Goal: Task Accomplishment & Management: Complete application form

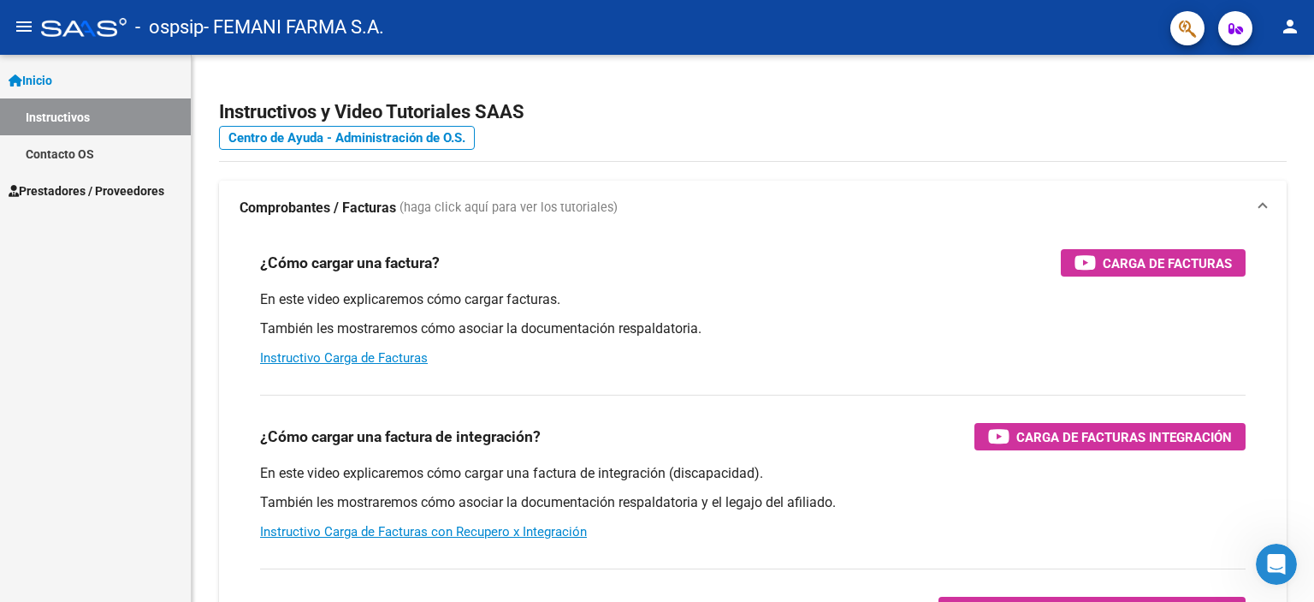
click at [109, 186] on span "Prestadores / Proveedores" at bounding box center [87, 190] width 156 height 19
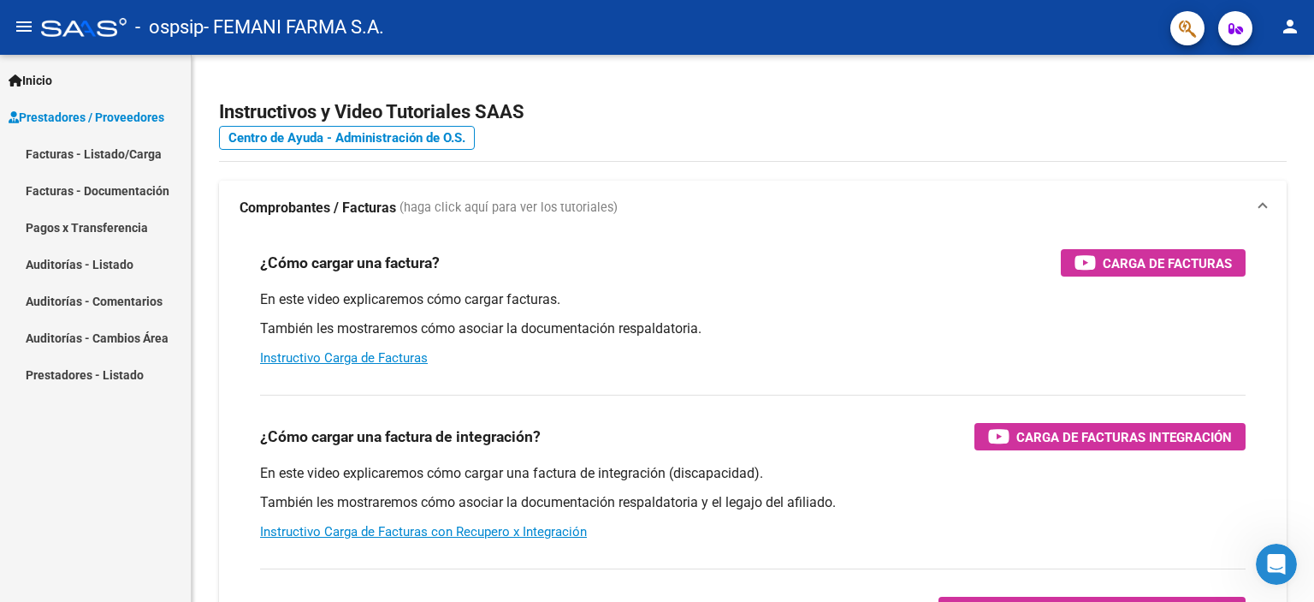
click at [90, 154] on link "Facturas - Listado/Carga" at bounding box center [95, 153] width 191 height 37
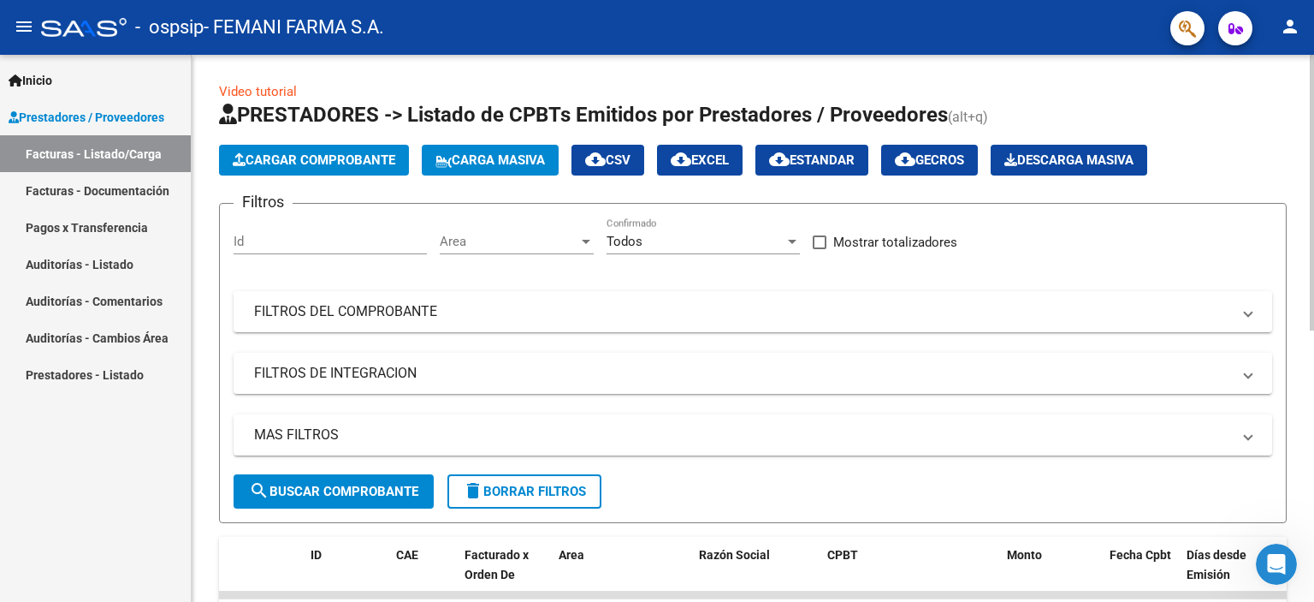
click at [308, 166] on span "Cargar Comprobante" at bounding box center [314, 159] width 163 height 15
click at [368, 165] on span "Cargar Comprobante" at bounding box center [314, 159] width 163 height 15
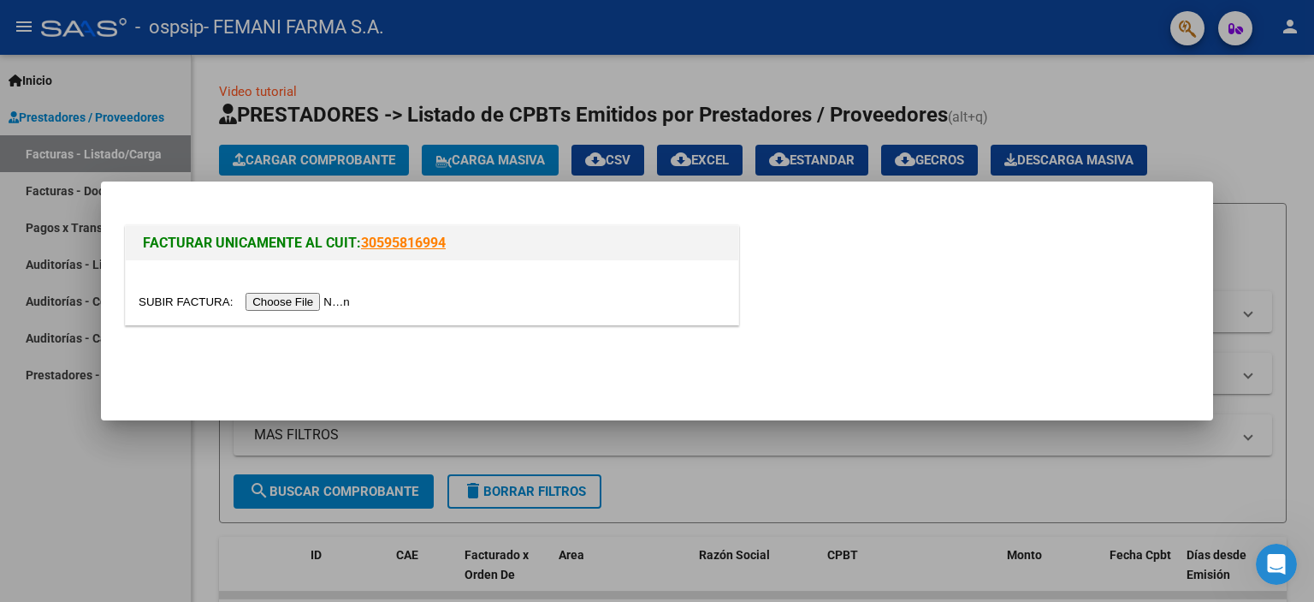
click at [281, 293] on input "file" at bounding box center [247, 302] width 216 height 18
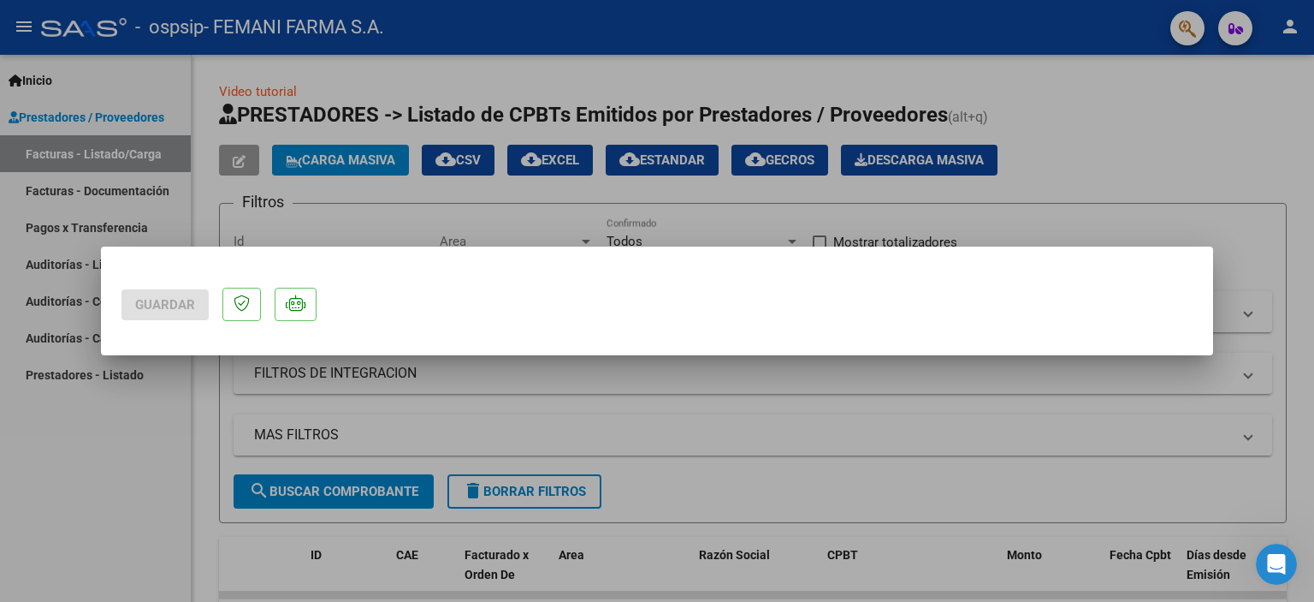
click at [452, 304] on mat-dialog-actions "Guardar" at bounding box center [657, 301] width 1071 height 68
click at [240, 314] on p at bounding box center [241, 304] width 39 height 33
click at [292, 303] on icon at bounding box center [296, 302] width 20 height 17
click at [930, 239] on div at bounding box center [657, 301] width 1314 height 602
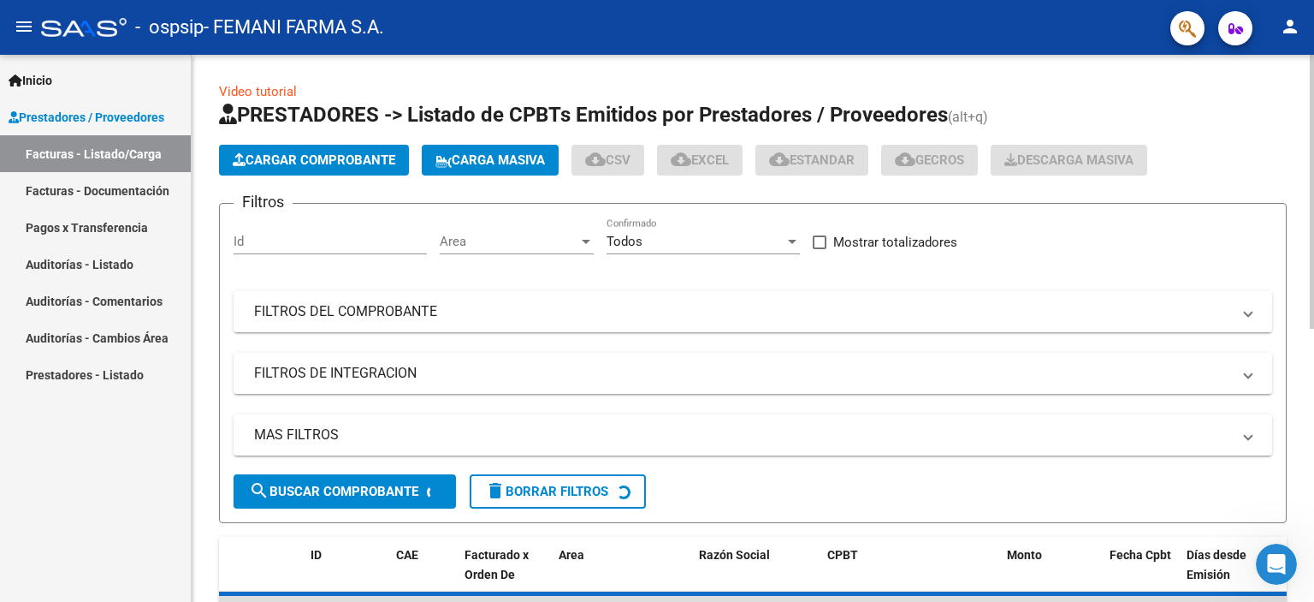
drag, startPoint x: 1142, startPoint y: 185, endPoint x: 1139, endPoint y: 203, distance: 18.2
click at [1142, 192] on app-list-header "PRESTADORES -> Listado de CPBTs Emitidos por Prestadores / Proveedores (alt+q) …" at bounding box center [753, 312] width 1068 height 422
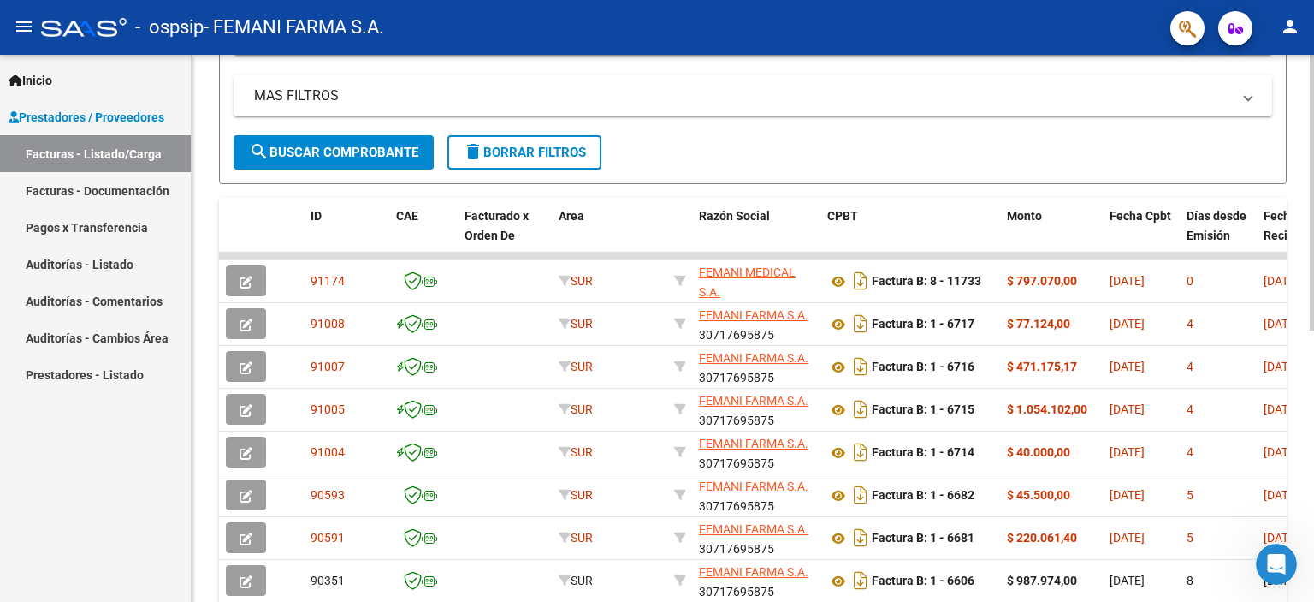
scroll to position [342, 0]
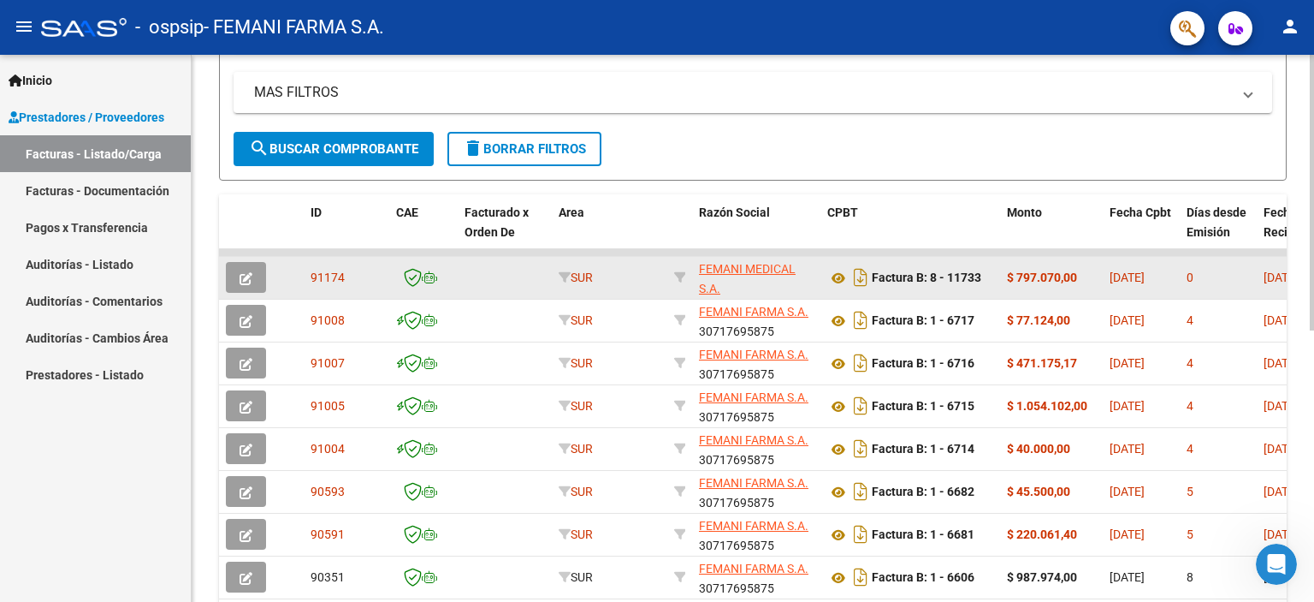
click at [249, 272] on icon "button" at bounding box center [246, 278] width 13 height 13
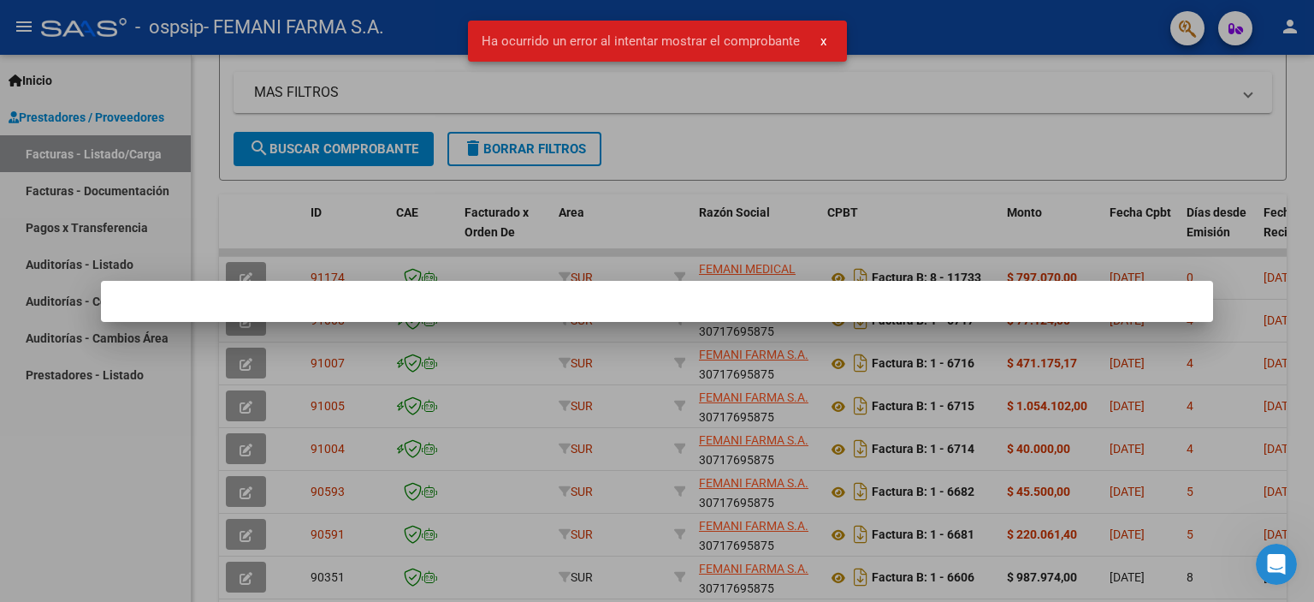
click at [821, 33] on span "x" at bounding box center [824, 40] width 6 height 15
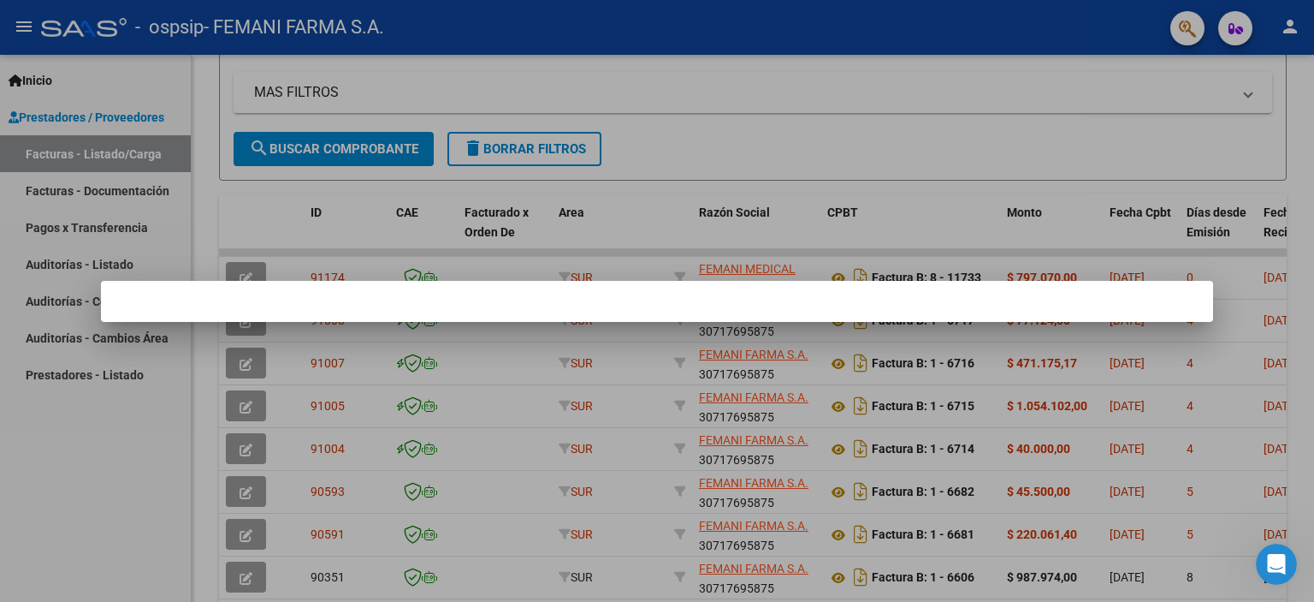
click at [798, 273] on div at bounding box center [657, 301] width 1314 height 602
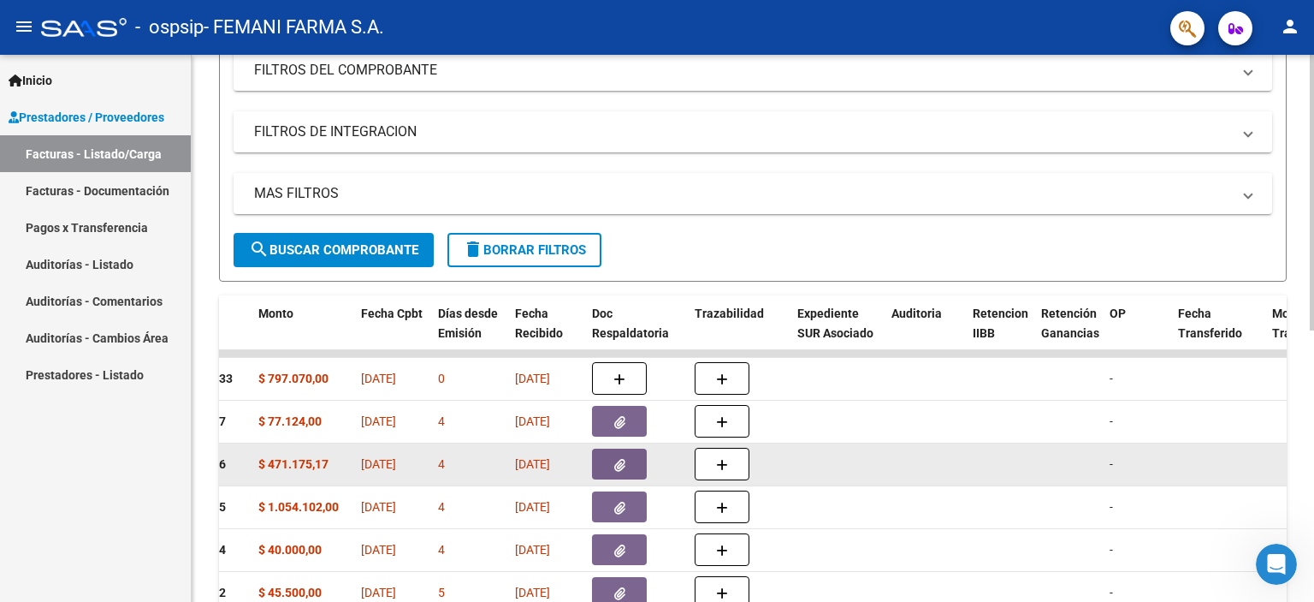
scroll to position [282, 0]
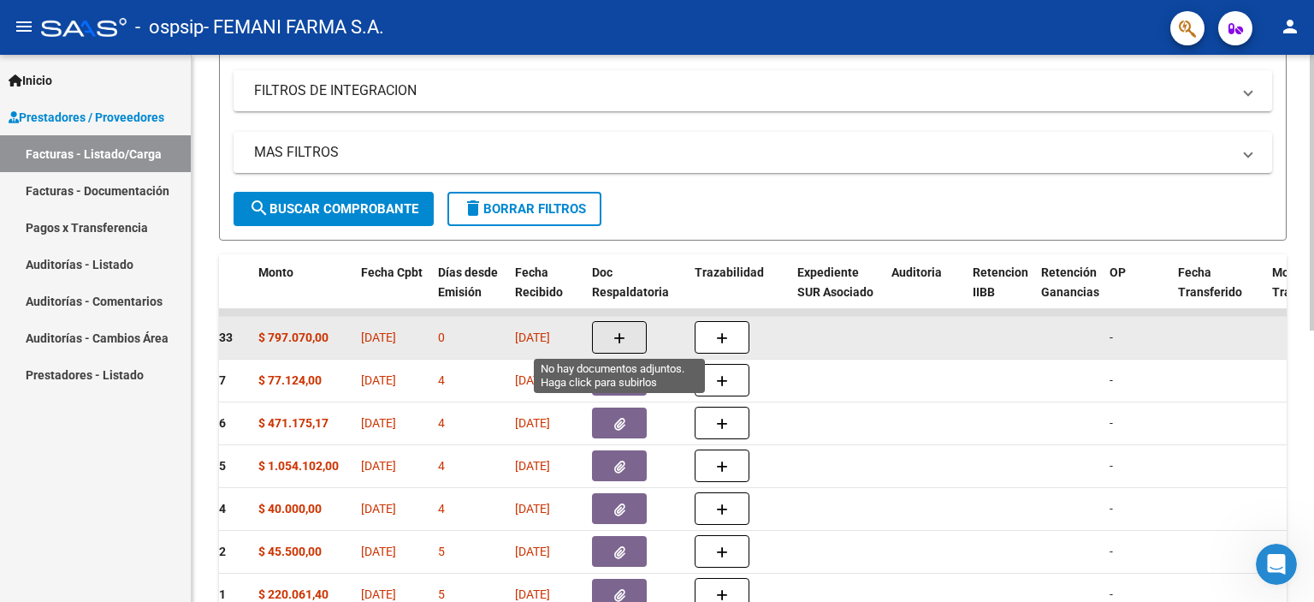
click at [614, 334] on icon "button" at bounding box center [620, 338] width 12 height 13
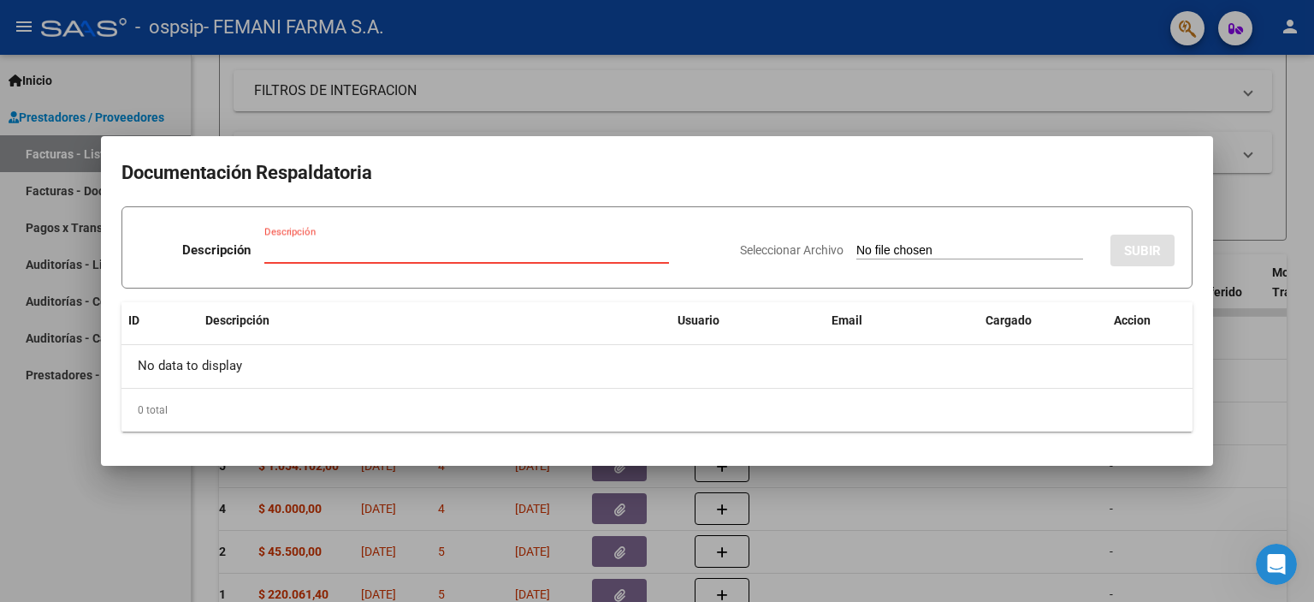
click at [939, 252] on input "Seleccionar Archivo" at bounding box center [970, 251] width 227 height 16
type input "C:\fakepath\DOC. RESPALDATORIA [PERSON_NAME].pdf"
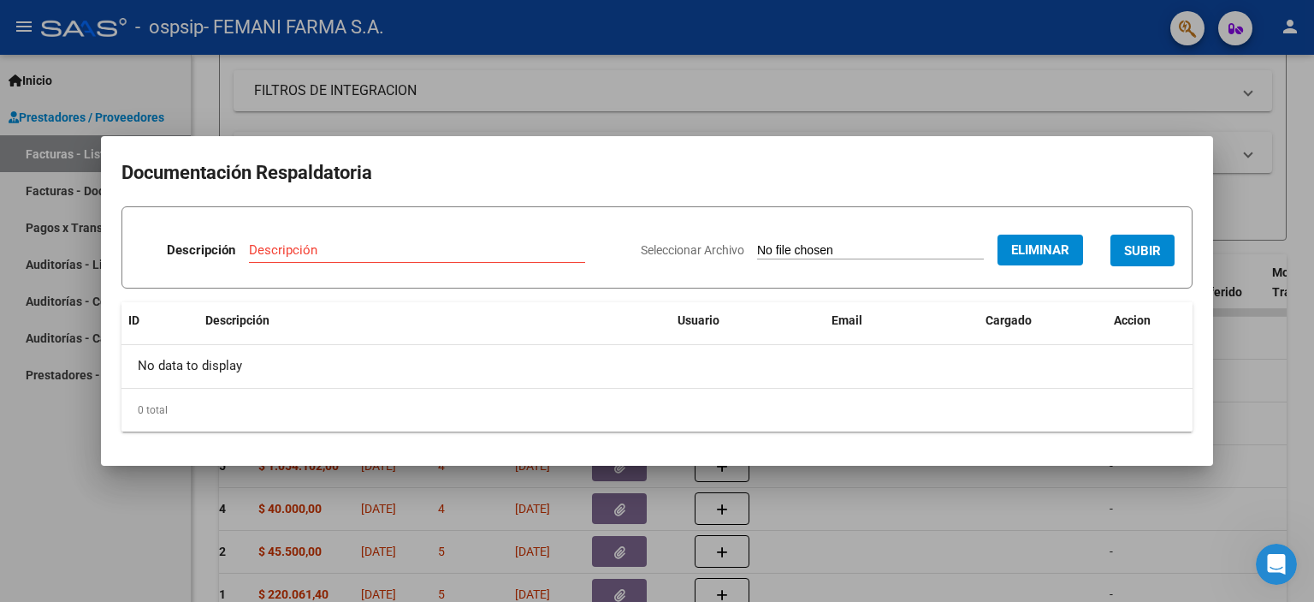
click at [404, 241] on div "Descripción" at bounding box center [417, 250] width 336 height 26
type input "D"
type input "20309967284"
click at [1126, 242] on span "SUBIR" at bounding box center [1142, 249] width 37 height 15
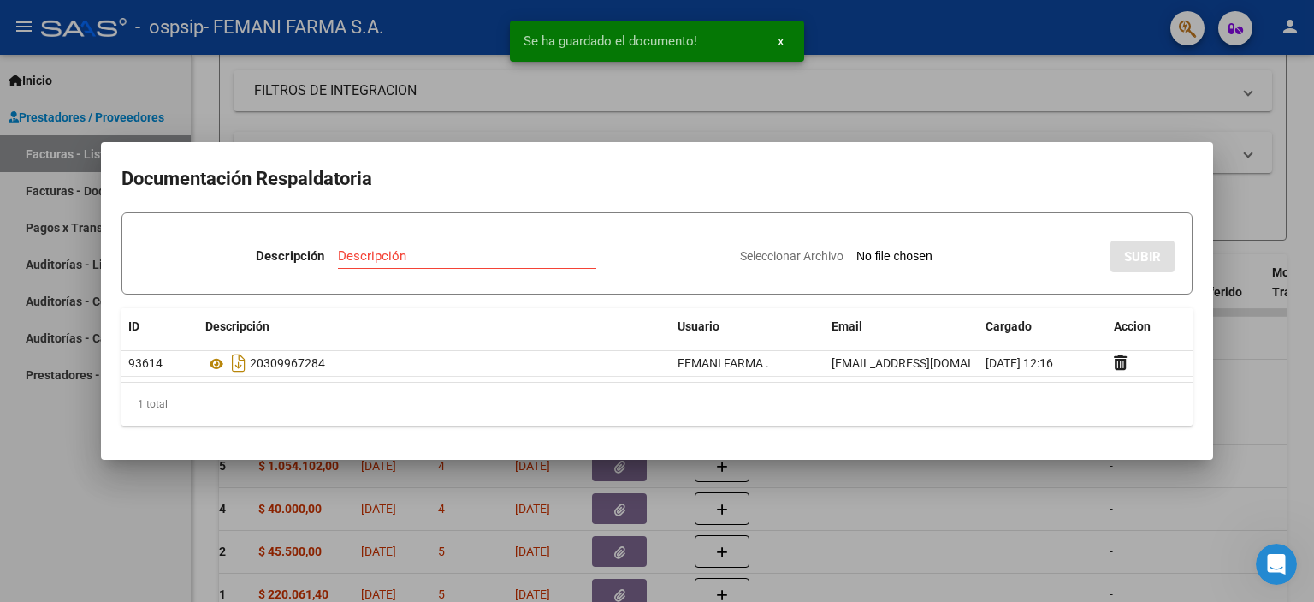
click at [784, 40] on button "x" at bounding box center [780, 41] width 33 height 31
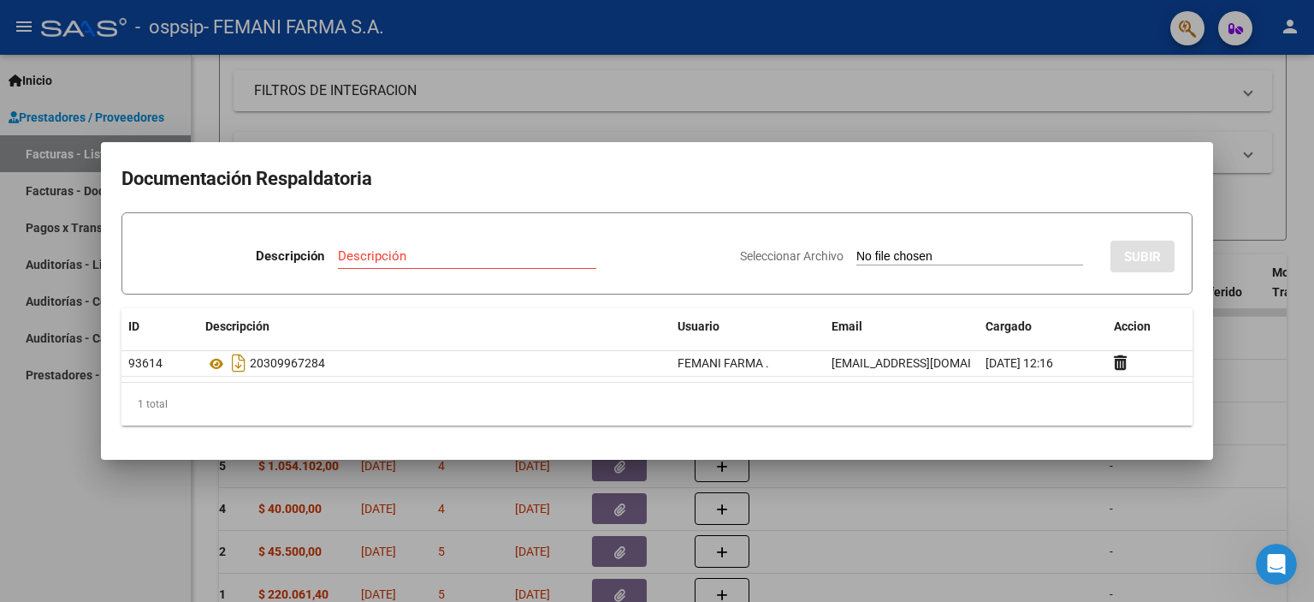
drag, startPoint x: 738, startPoint y: 170, endPoint x: 688, endPoint y: 165, distance: 49.9
click at [737, 170] on h2 "Documentación Respaldatoria" at bounding box center [657, 179] width 1071 height 33
click at [732, 169] on h2 "Documentación Respaldatoria" at bounding box center [657, 179] width 1071 height 33
click at [1248, 237] on div at bounding box center [657, 301] width 1314 height 602
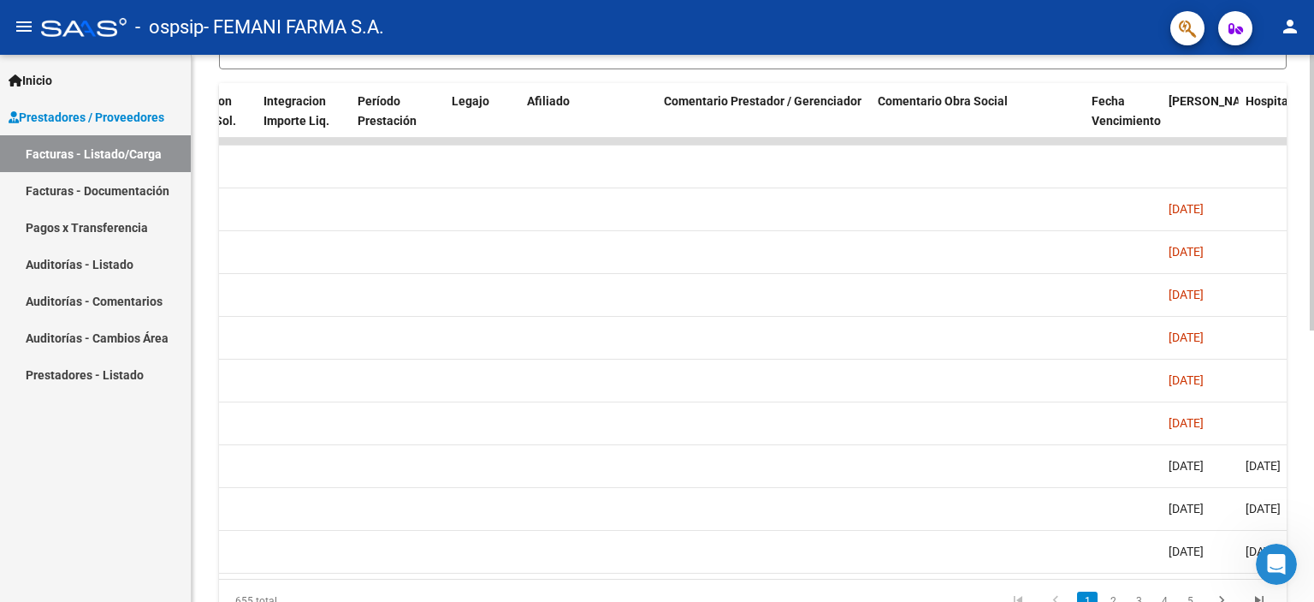
scroll to position [0, 2434]
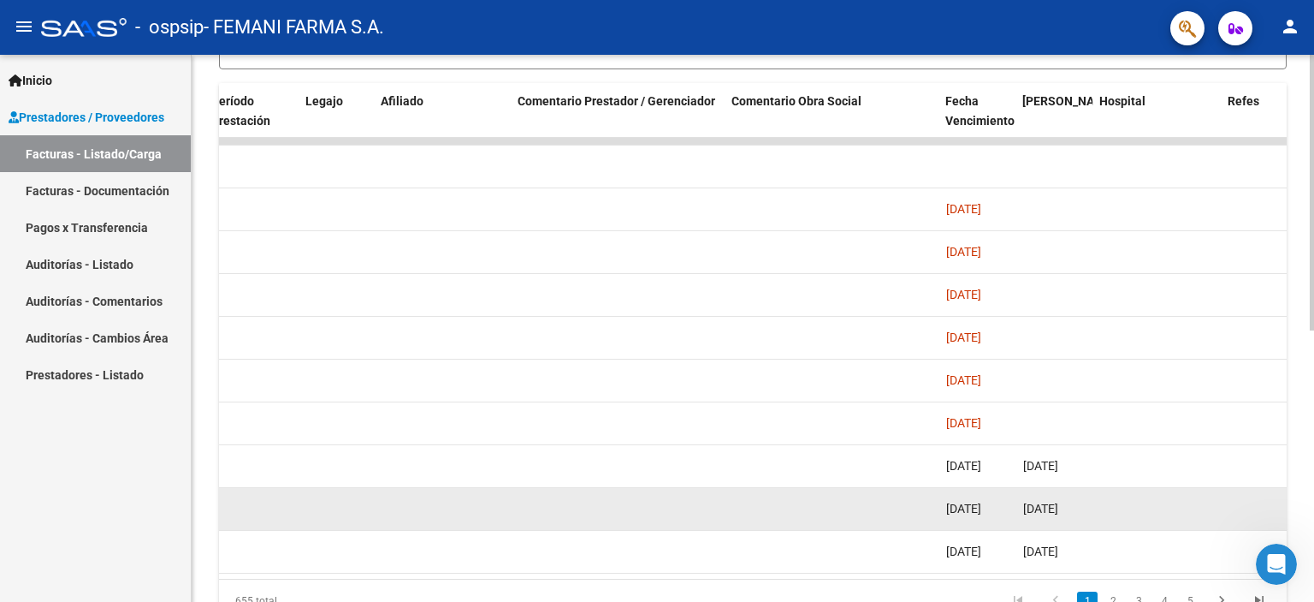
drag, startPoint x: 683, startPoint y: 586, endPoint x: 1105, endPoint y: 506, distance: 429.5
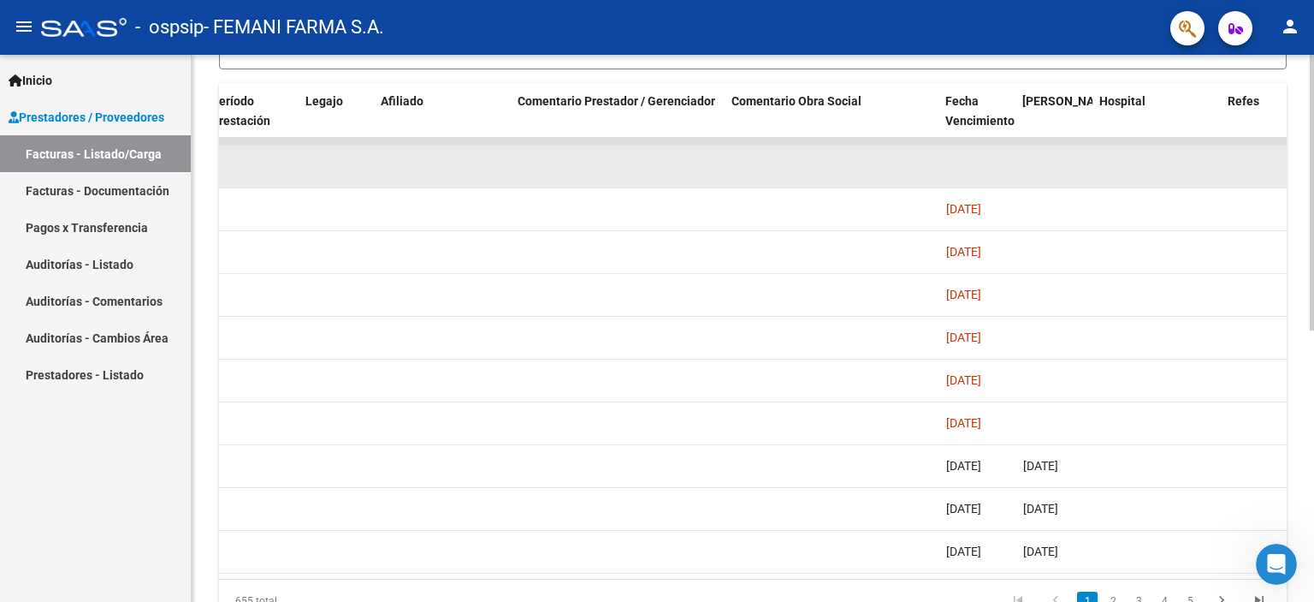
click at [968, 157] on datatable-body-cell at bounding box center [978, 166] width 77 height 42
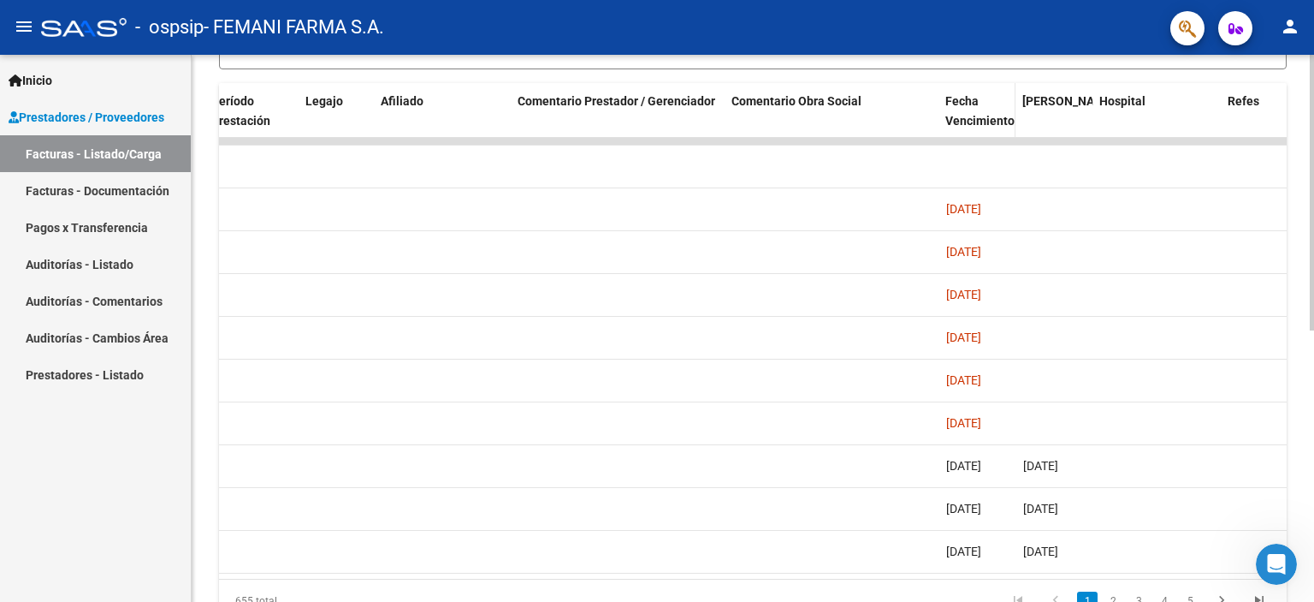
click at [957, 94] on span "Fecha Vencimiento" at bounding box center [980, 110] width 69 height 33
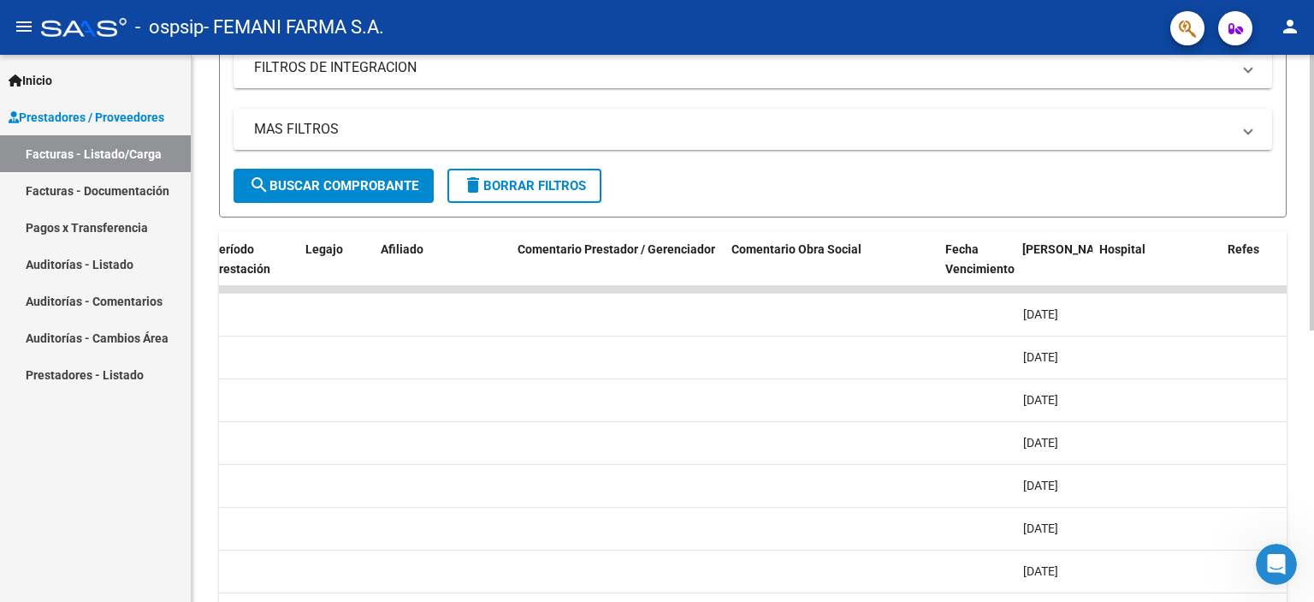
scroll to position [342, 0]
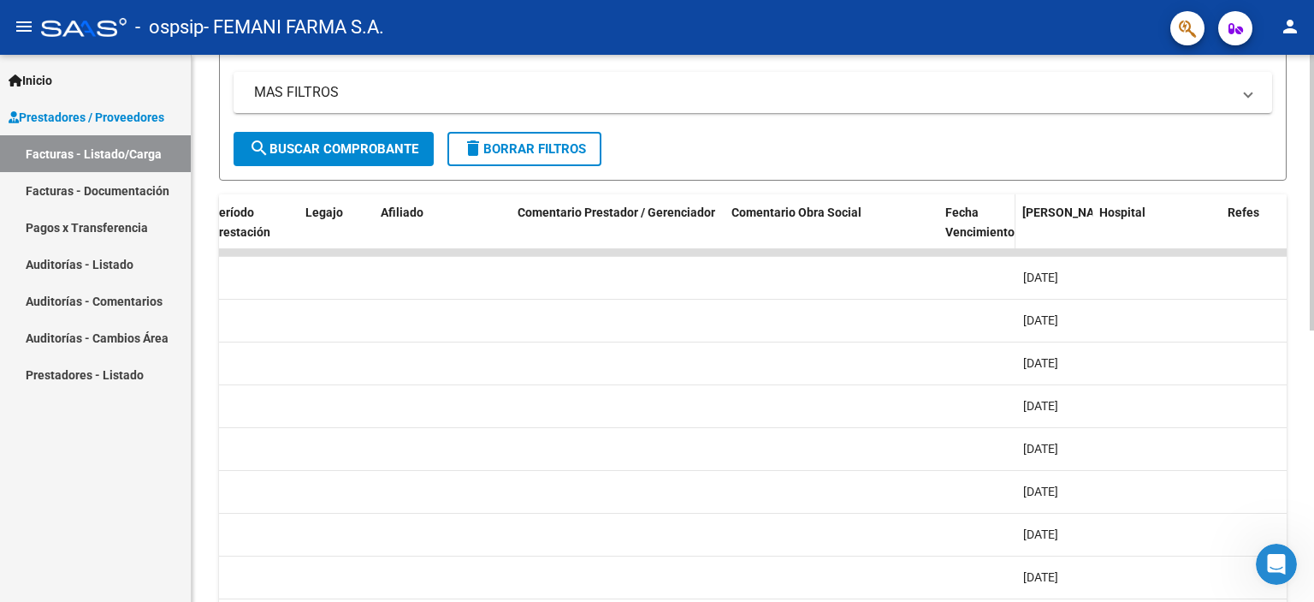
click at [979, 228] on span "Fecha Vencimiento" at bounding box center [980, 221] width 69 height 33
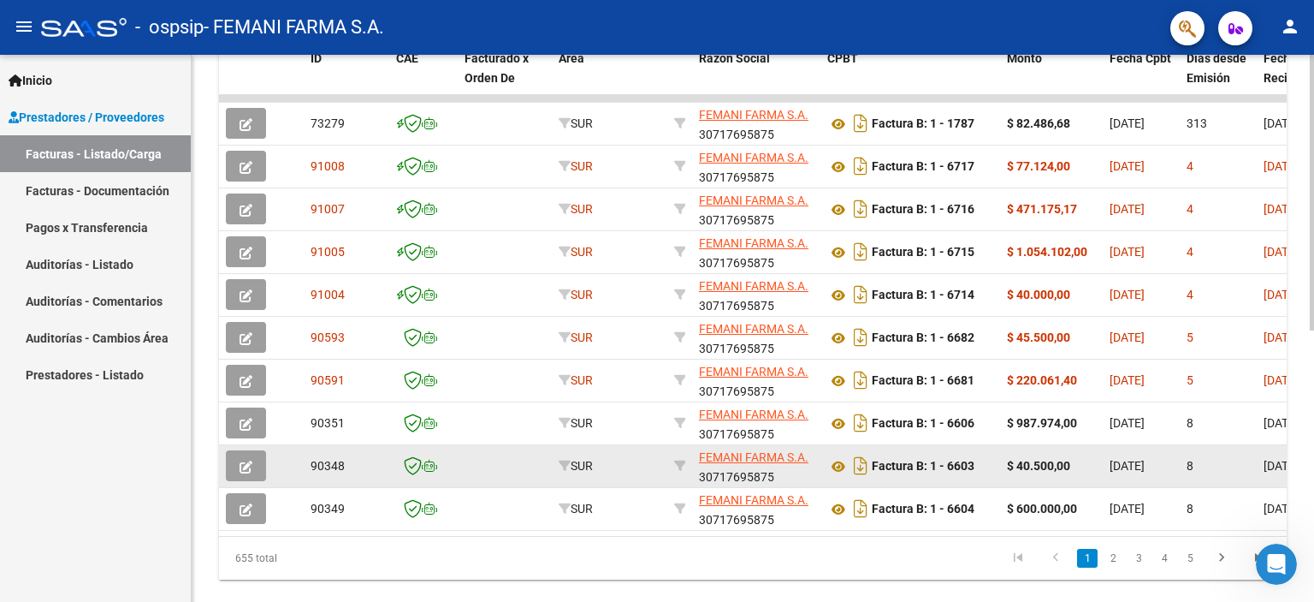
scroll to position [539, 0]
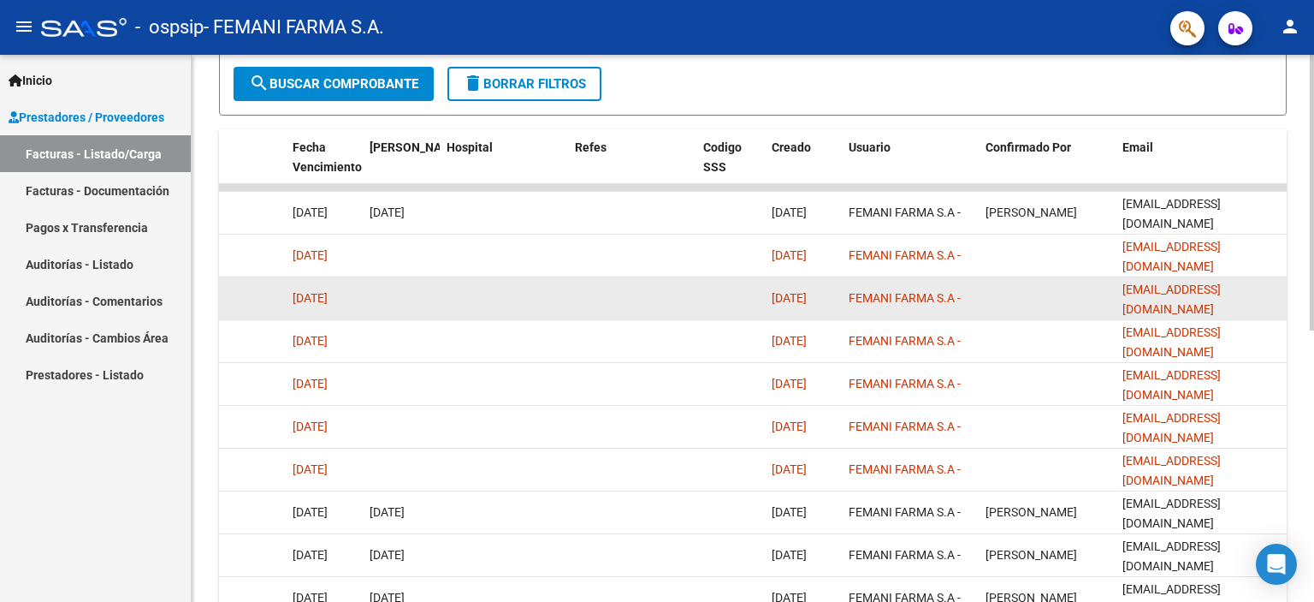
scroll to position [257, 0]
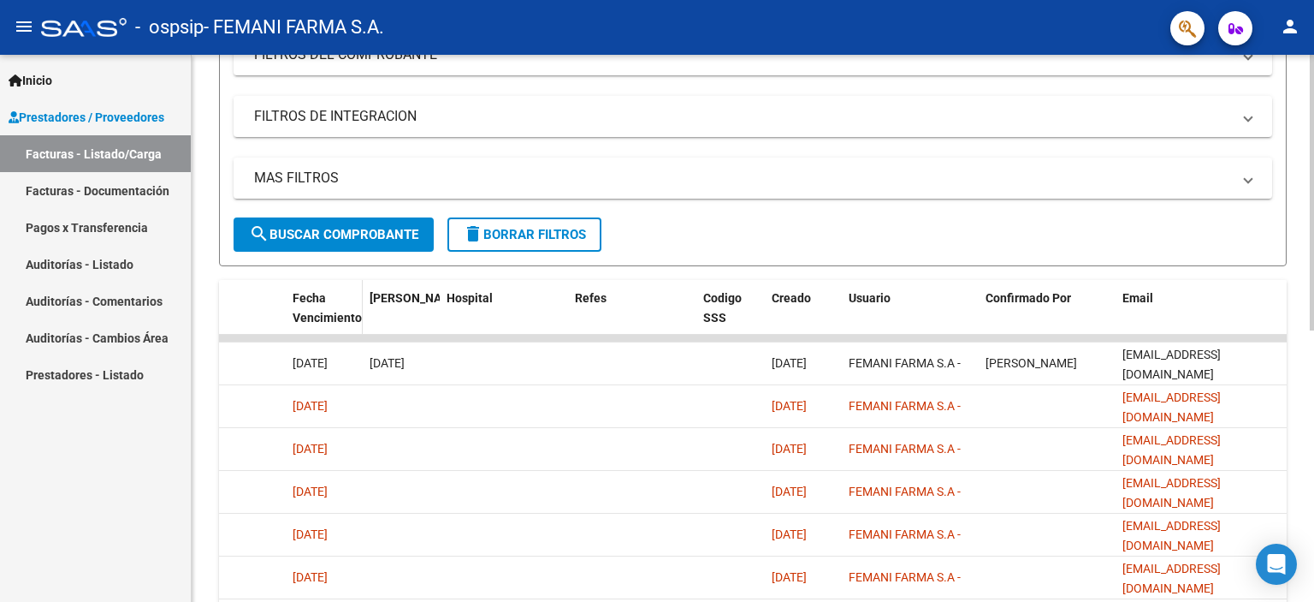
click at [335, 307] on span "Fecha Vencimiento" at bounding box center [327, 307] width 69 height 33
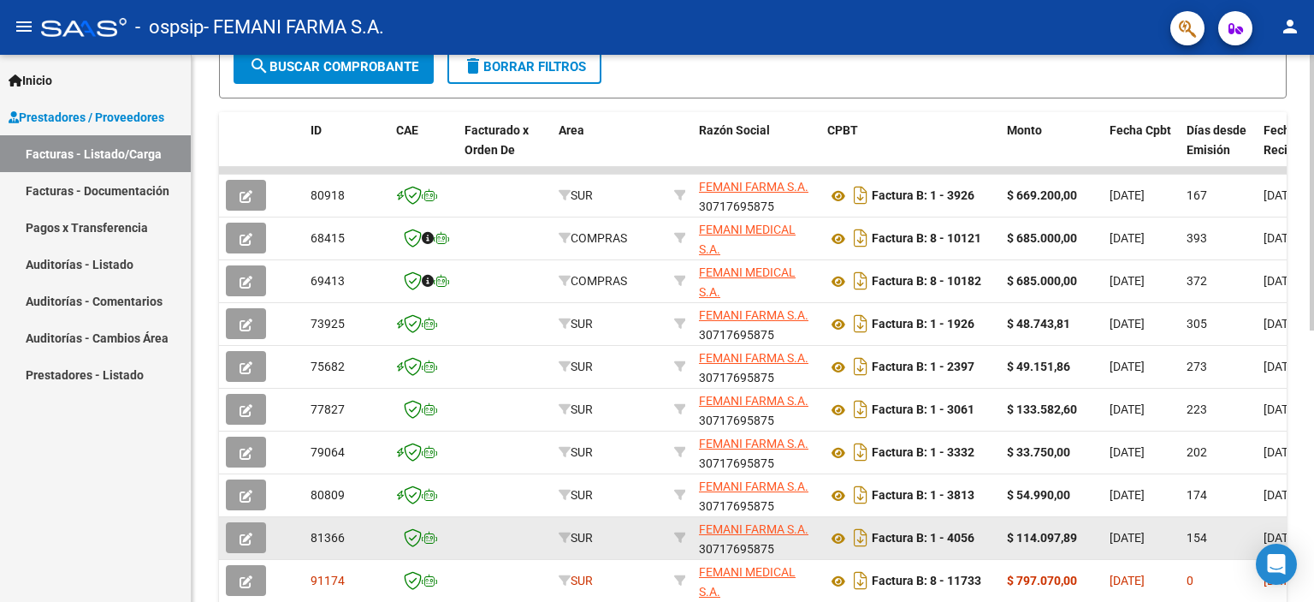
scroll to position [539, 0]
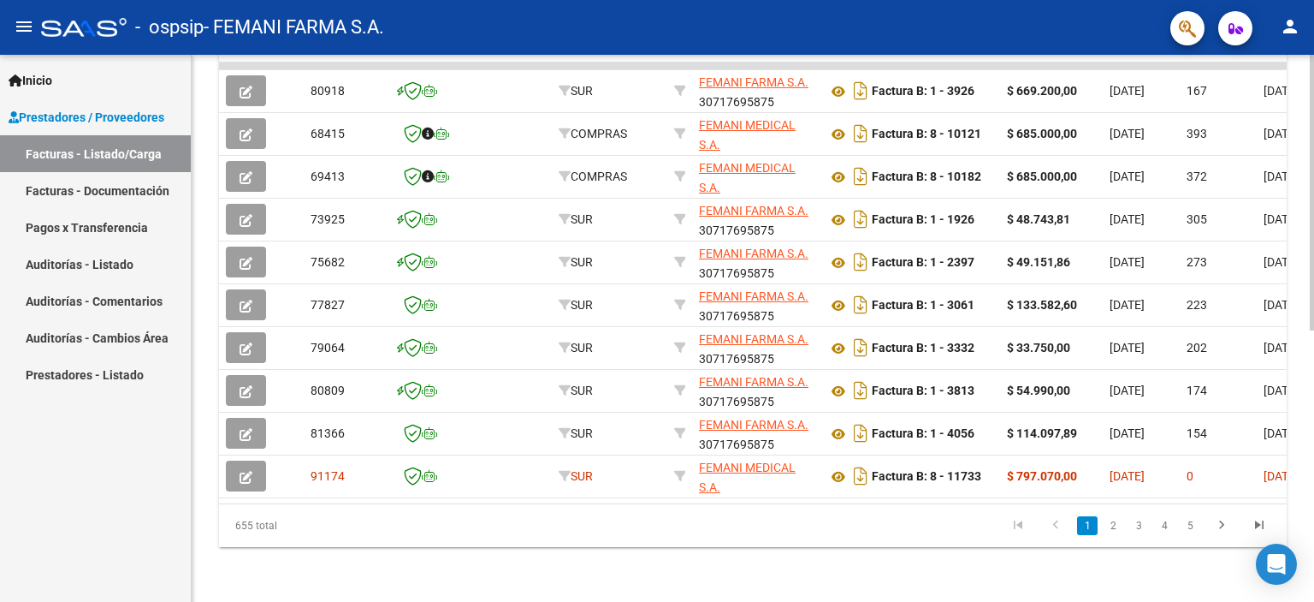
click at [1064, 529] on icon "go to previous page" at bounding box center [1056, 527] width 22 height 21
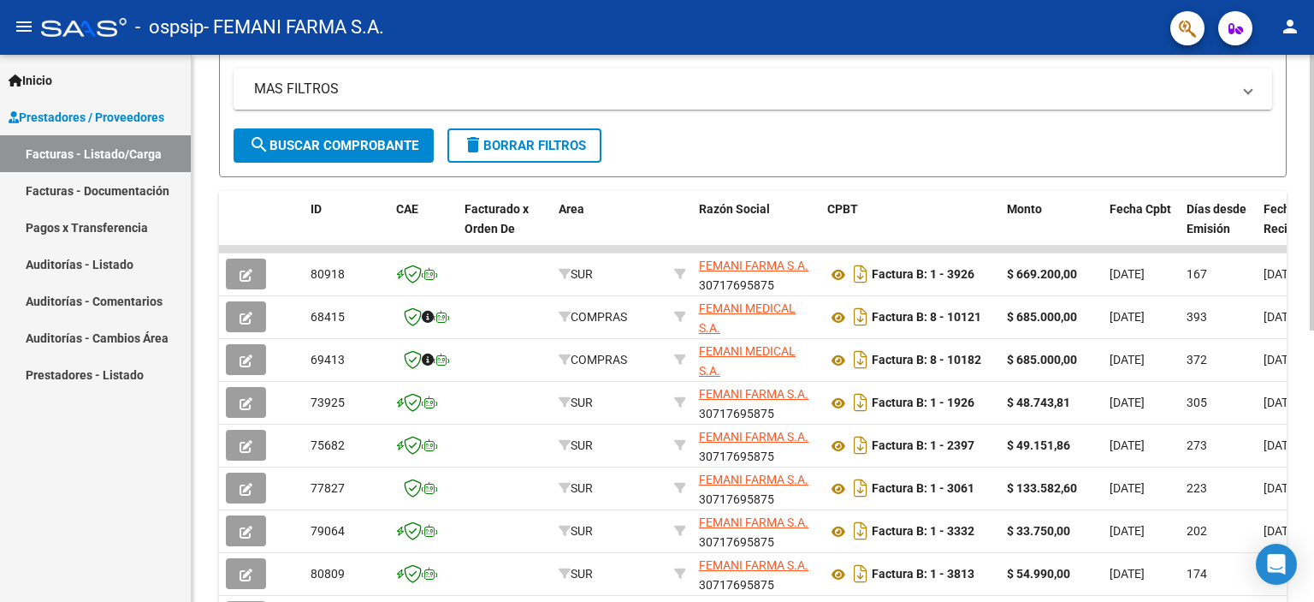
scroll to position [282, 0]
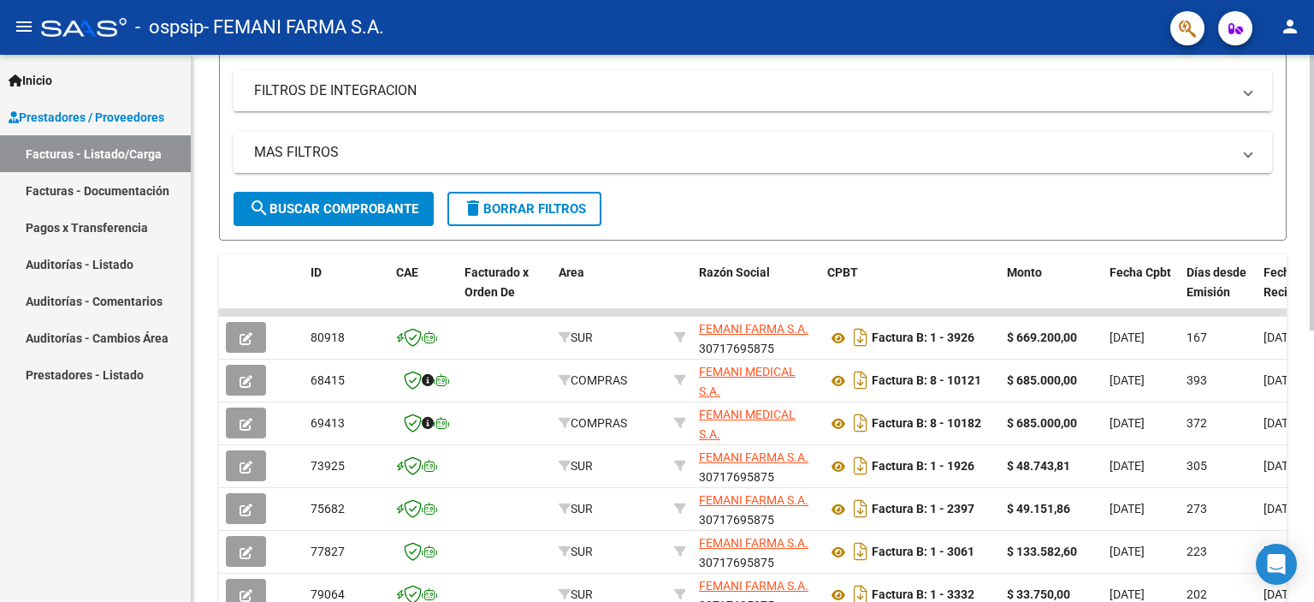
click at [514, 208] on span "delete Borrar Filtros" at bounding box center [524, 208] width 123 height 15
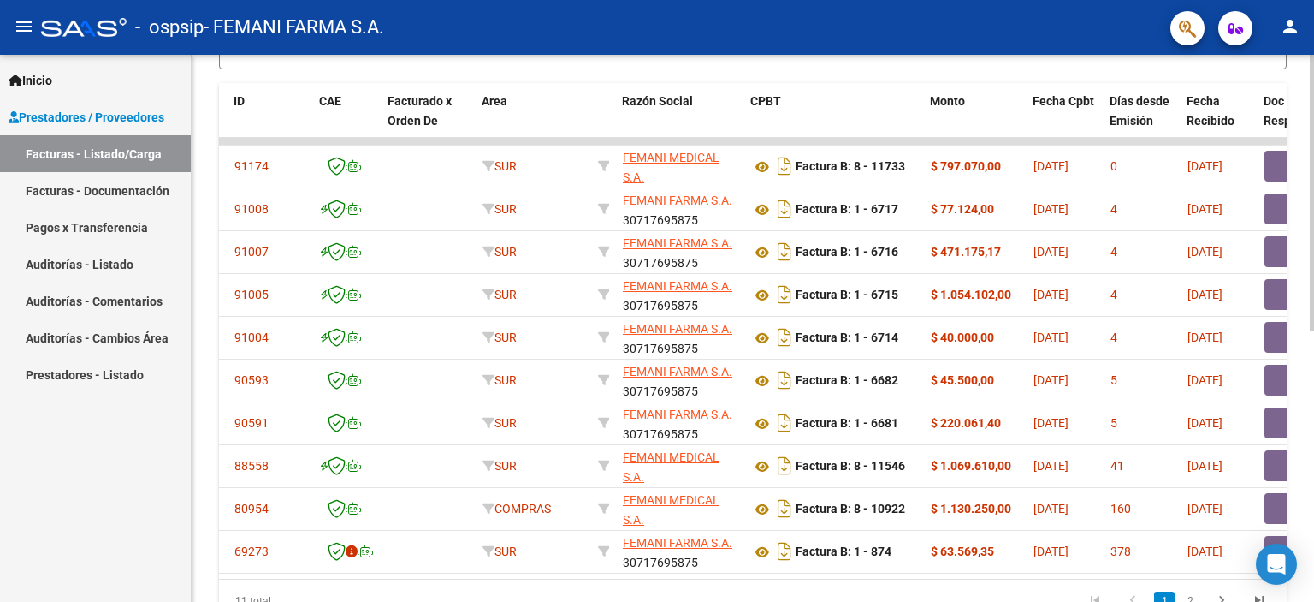
scroll to position [0, 0]
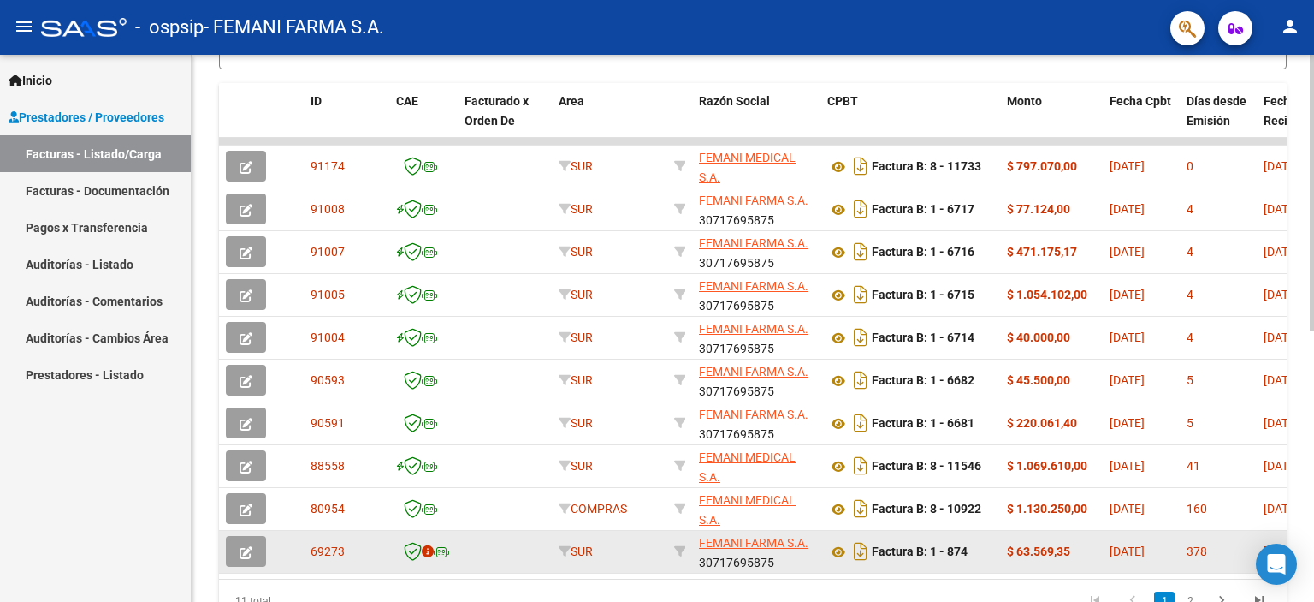
click at [400, 563] on datatable-body-cell at bounding box center [423, 552] width 68 height 42
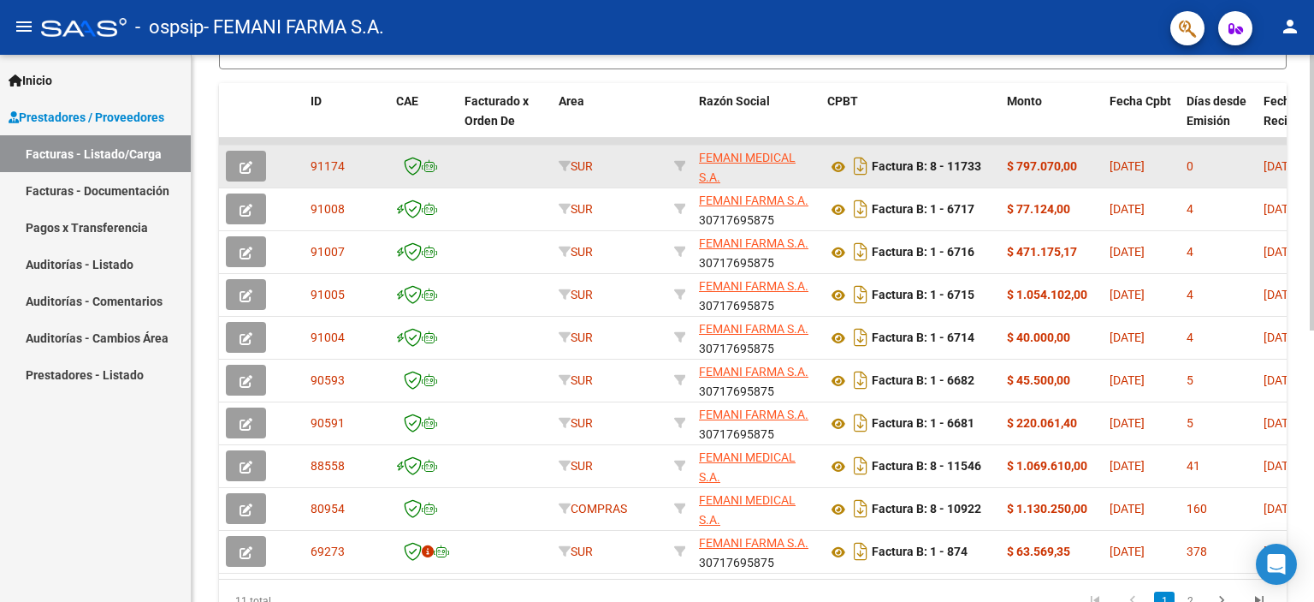
click at [240, 169] on icon "button" at bounding box center [246, 167] width 13 height 13
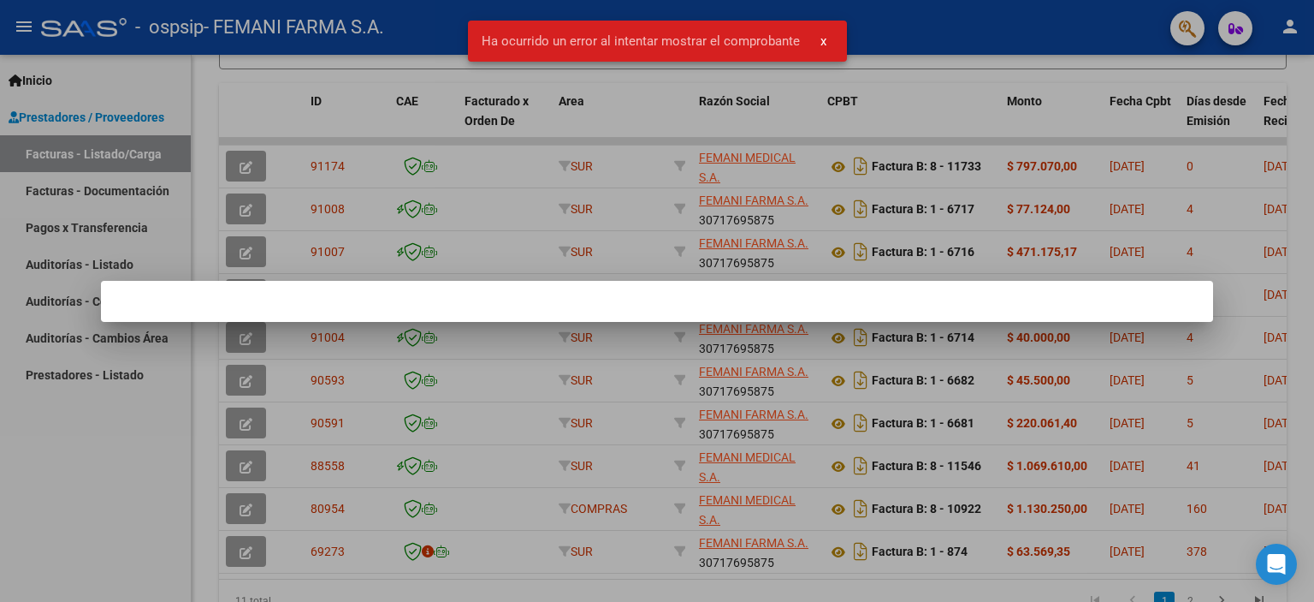
click at [814, 39] on button "x" at bounding box center [823, 41] width 33 height 31
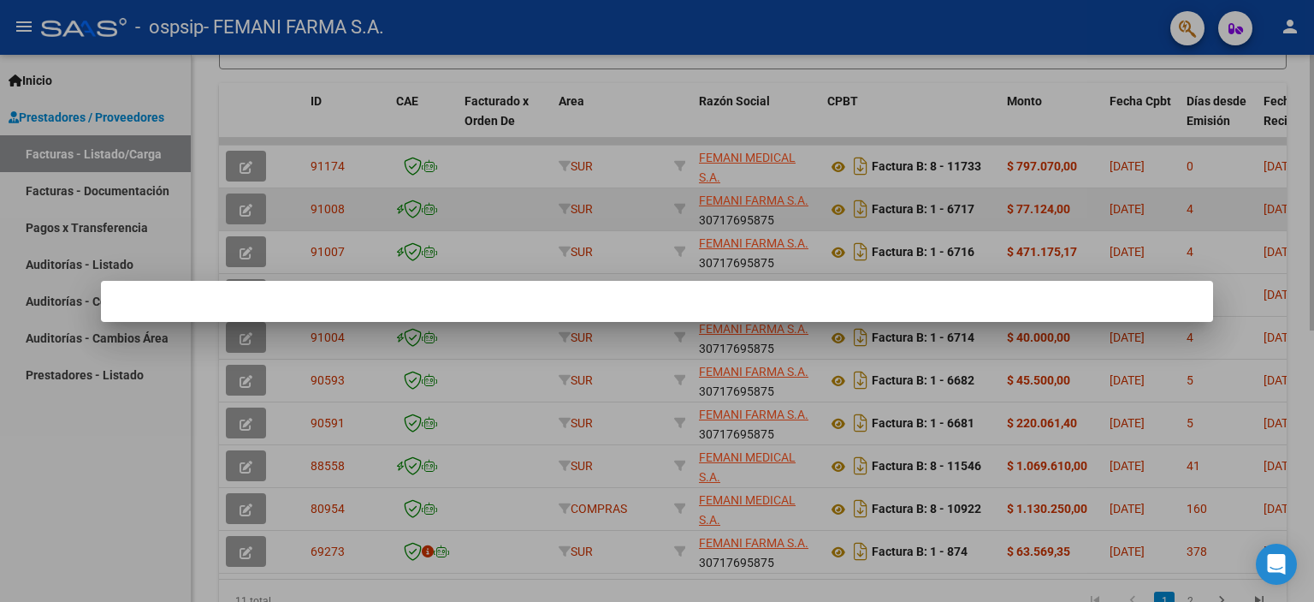
click at [944, 191] on div at bounding box center [657, 301] width 1314 height 602
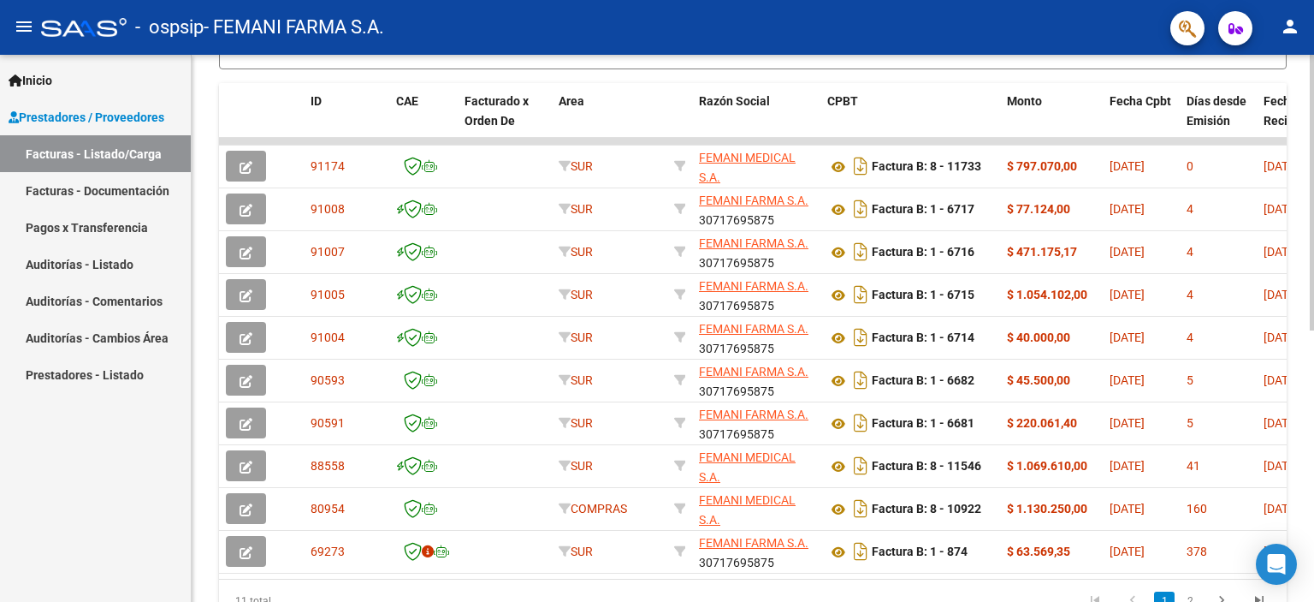
drag, startPoint x: 451, startPoint y: 571, endPoint x: 534, endPoint y: 572, distance: 83.0
click at [596, 564] on datatable-body "91174 SUR FEMANI MEDICAL S.A. 30707707638 Factura B: 8 - 11733 $ 797.070,00 07/…" at bounding box center [753, 358] width 1068 height 441
click at [534, 572] on datatable-selection "91174 SUR FEMANI MEDICAL S.A. 30707707638 Factura B: 8 - 11733 $ 797.070,00 07/…" at bounding box center [753, 568] width 1068 height 15
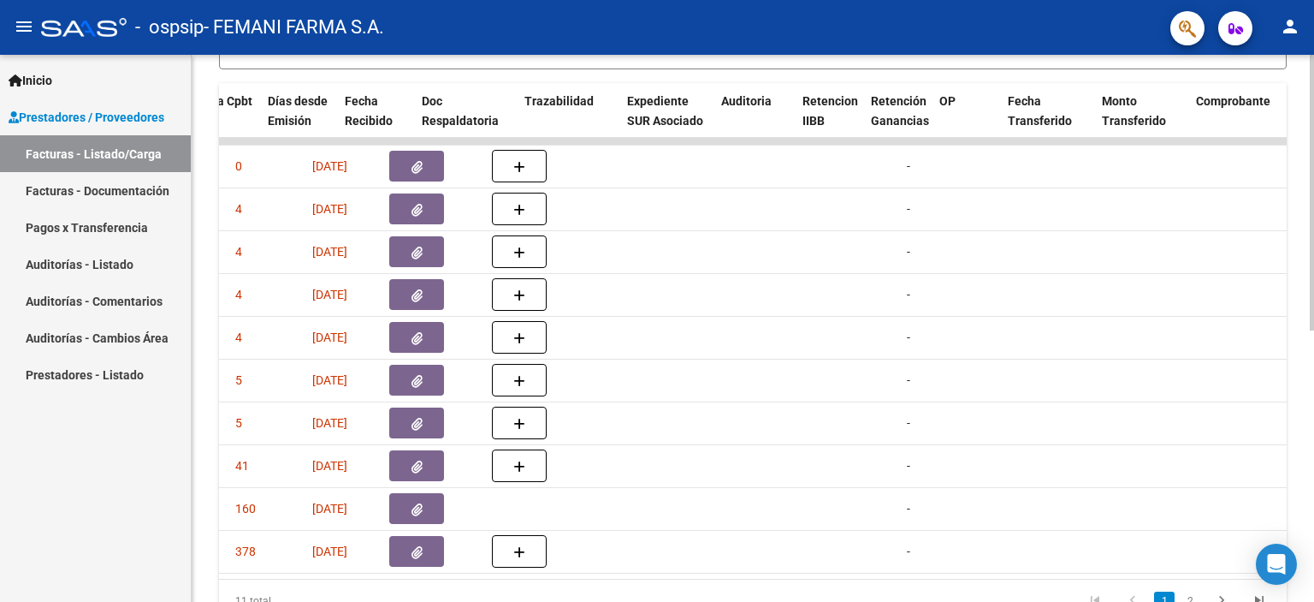
scroll to position [0, 919]
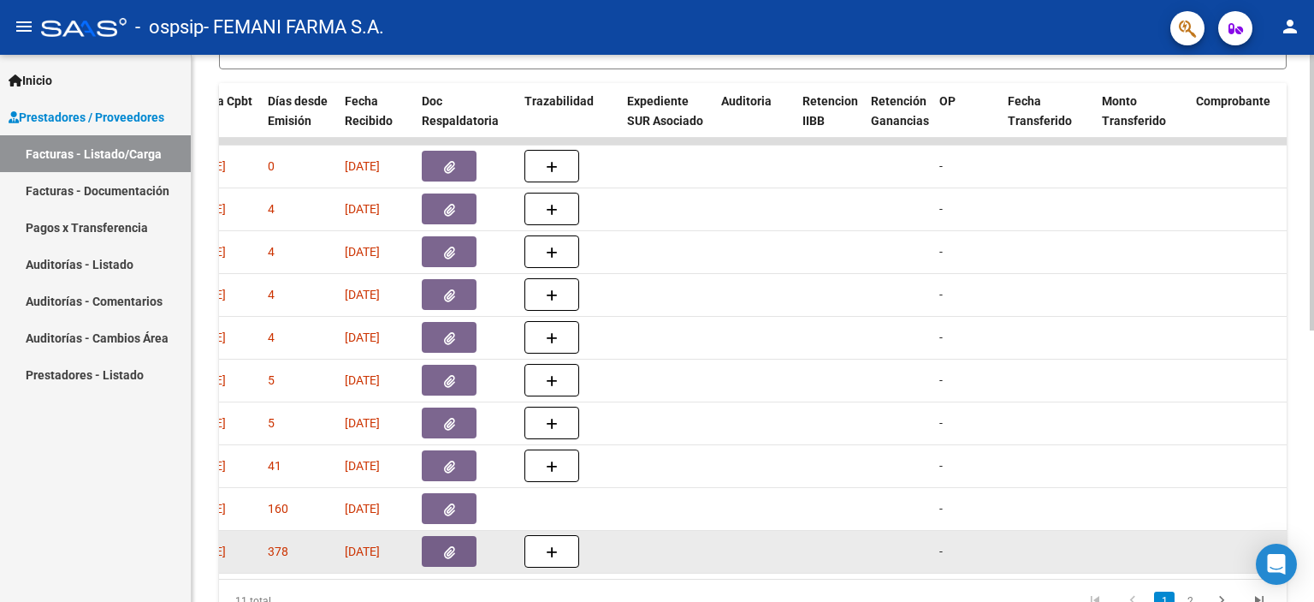
drag, startPoint x: 690, startPoint y: 522, endPoint x: 753, endPoint y: 551, distance: 69.7
click at [753, 551] on datatable-body-cell at bounding box center [755, 552] width 81 height 42
click at [852, 541] on datatable-body-cell at bounding box center [830, 552] width 68 height 42
